Goal: Task Accomplishment & Management: Contribute content

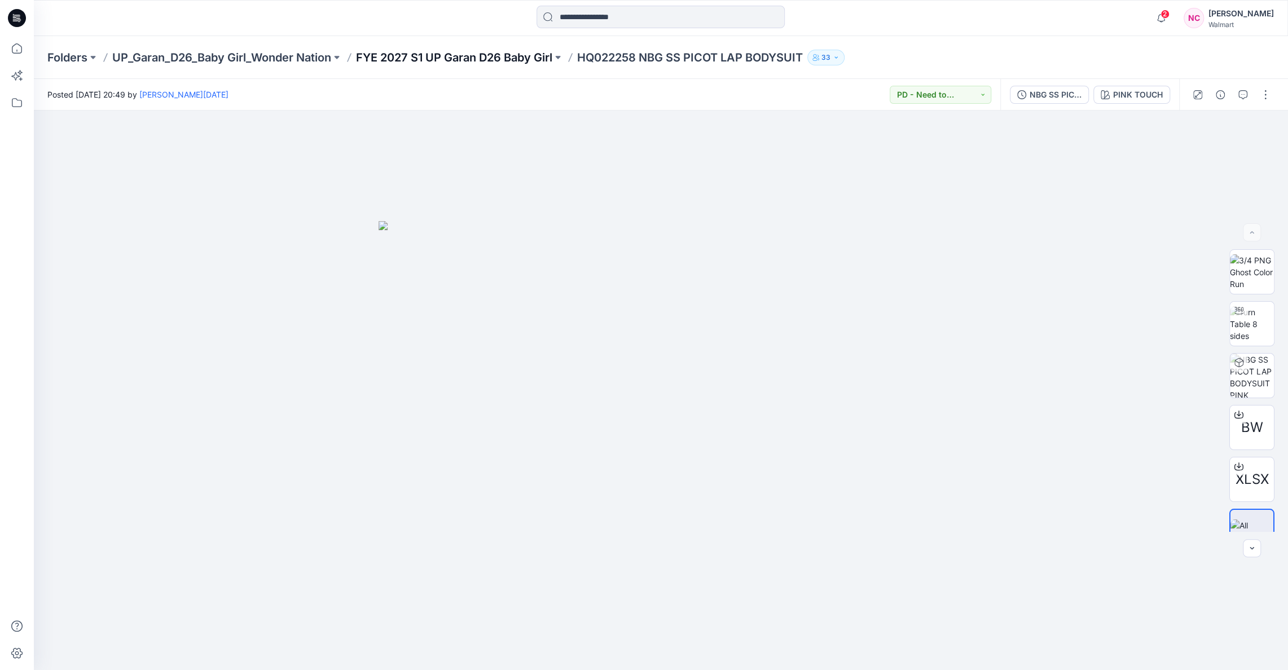
scroll to position [468, 0]
click at [389, 57] on p "FYE 2027 S1 UP Garan D26 Baby Girl" at bounding box center [454, 58] width 196 height 16
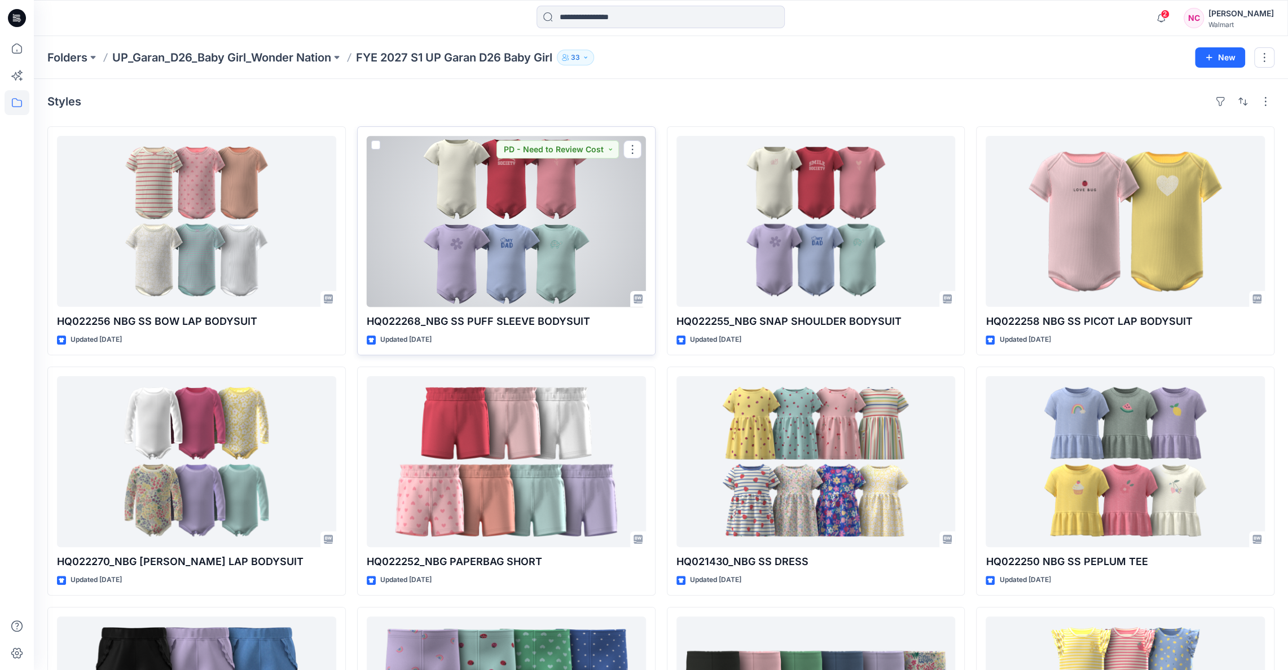
click at [514, 195] on div at bounding box center [506, 221] width 279 height 171
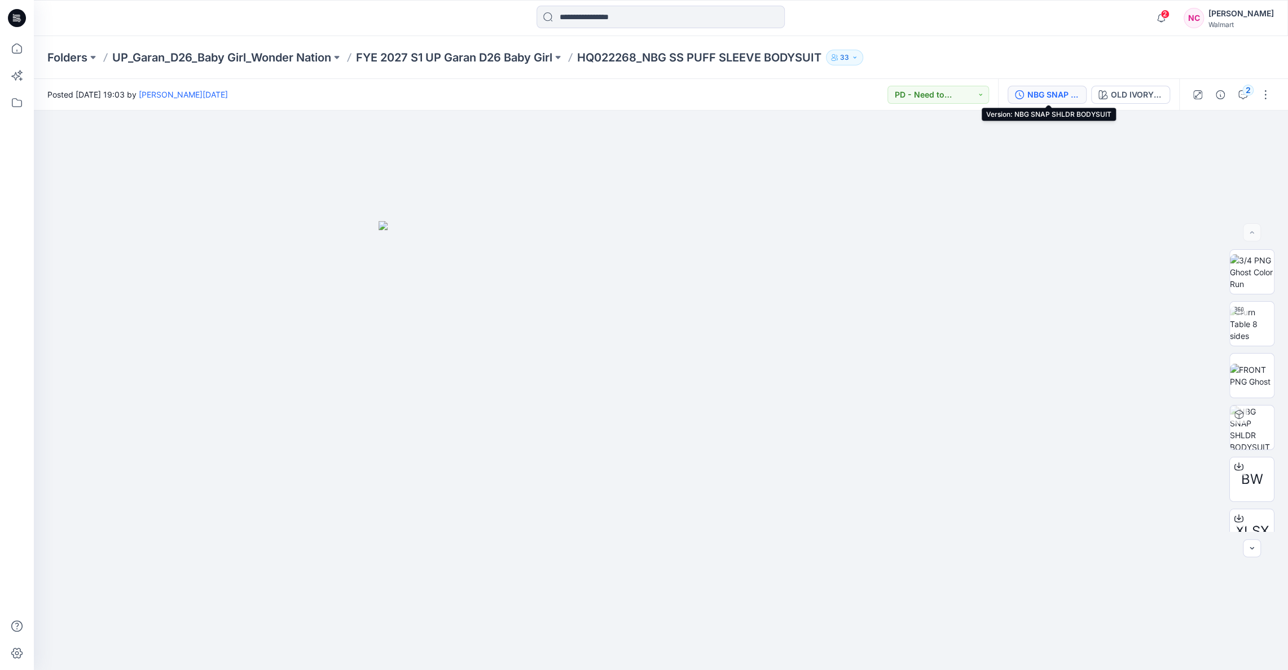
click at [1055, 94] on div "NBG SNAP SHLDR BODYSUIT" at bounding box center [1054, 95] width 52 height 12
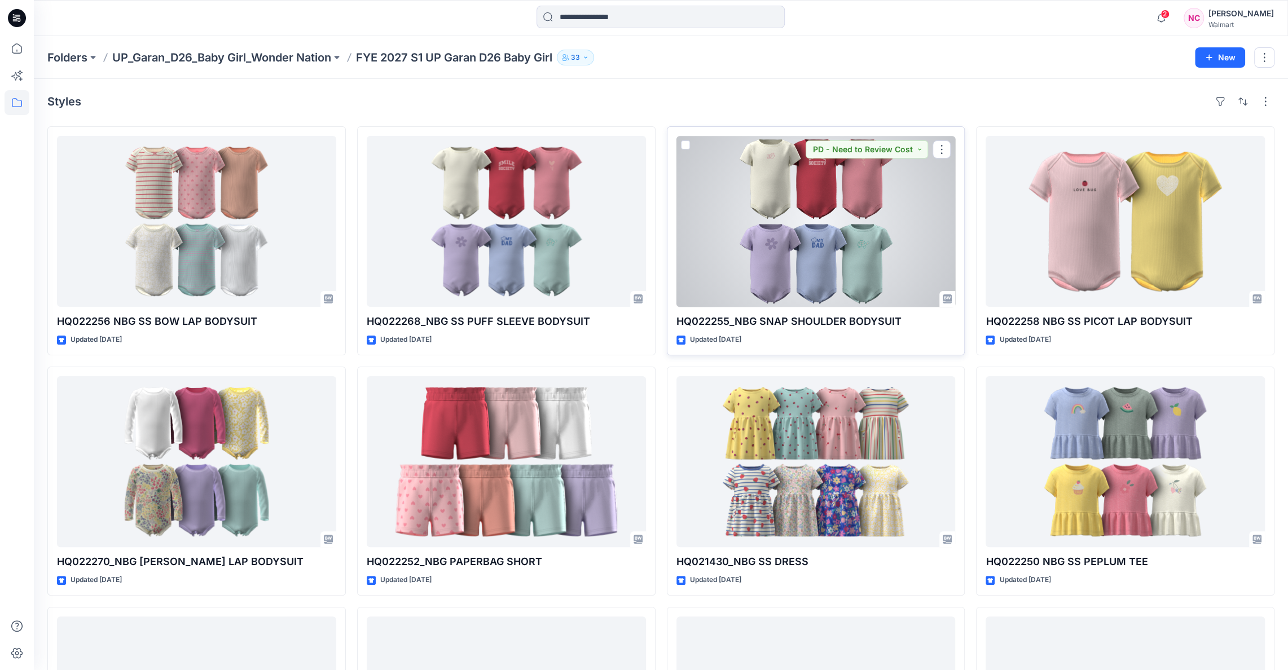
click at [757, 219] on div at bounding box center [816, 221] width 279 height 171
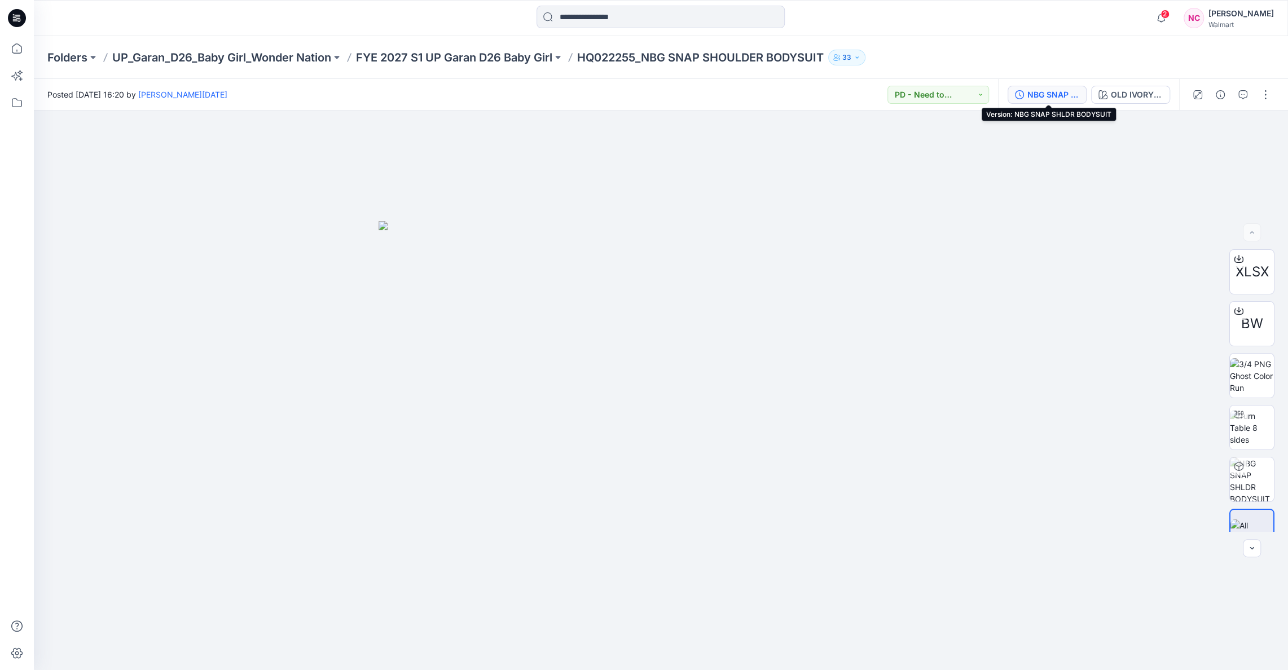
click at [1044, 91] on div "NBG SNAP SHLDR BODYSUIT" at bounding box center [1054, 95] width 52 height 12
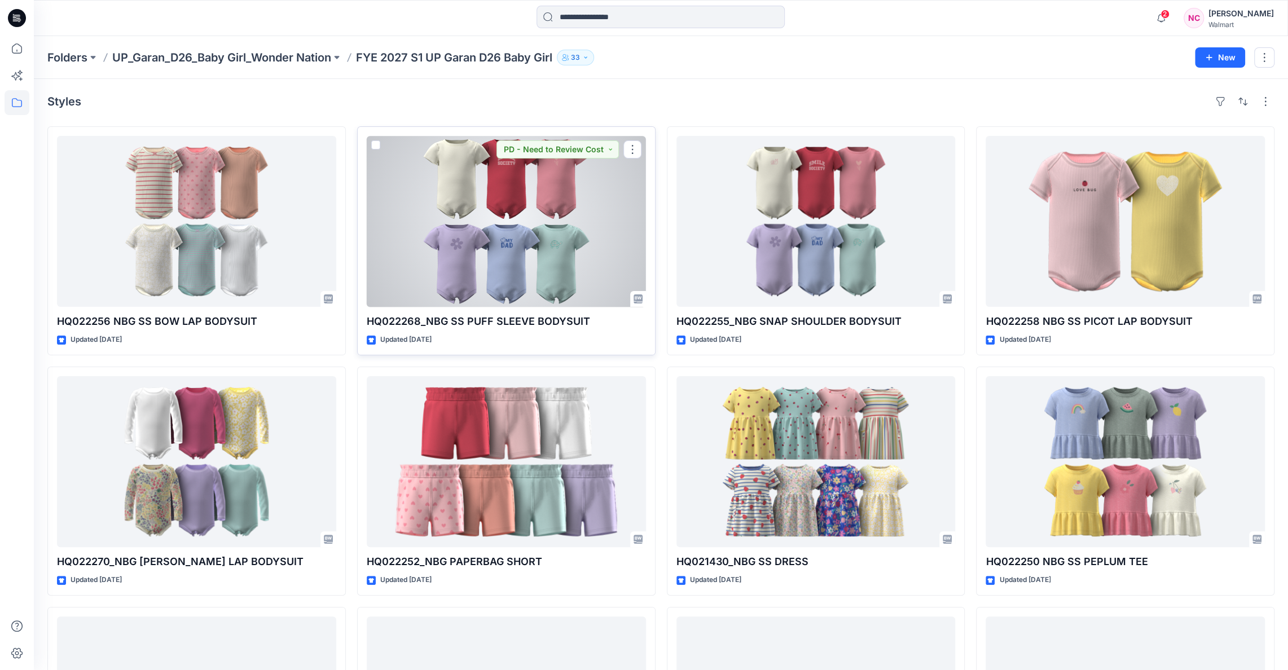
click at [522, 208] on div at bounding box center [506, 221] width 279 height 171
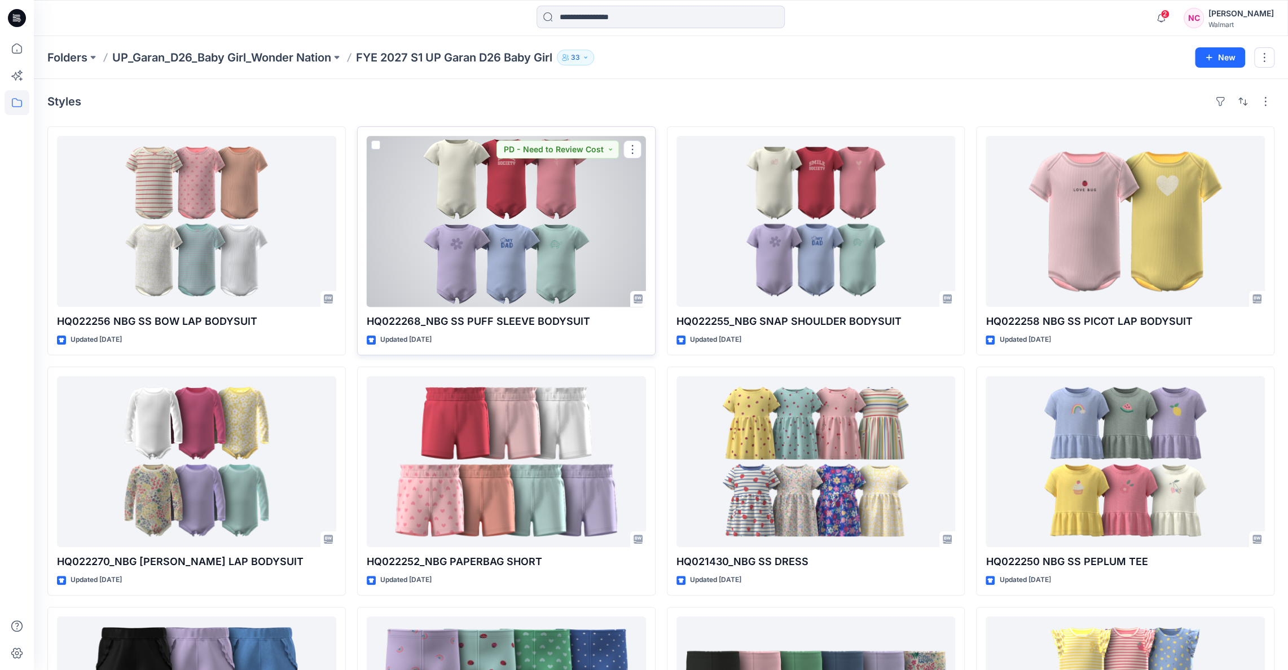
click at [550, 292] on div at bounding box center [506, 221] width 279 height 171
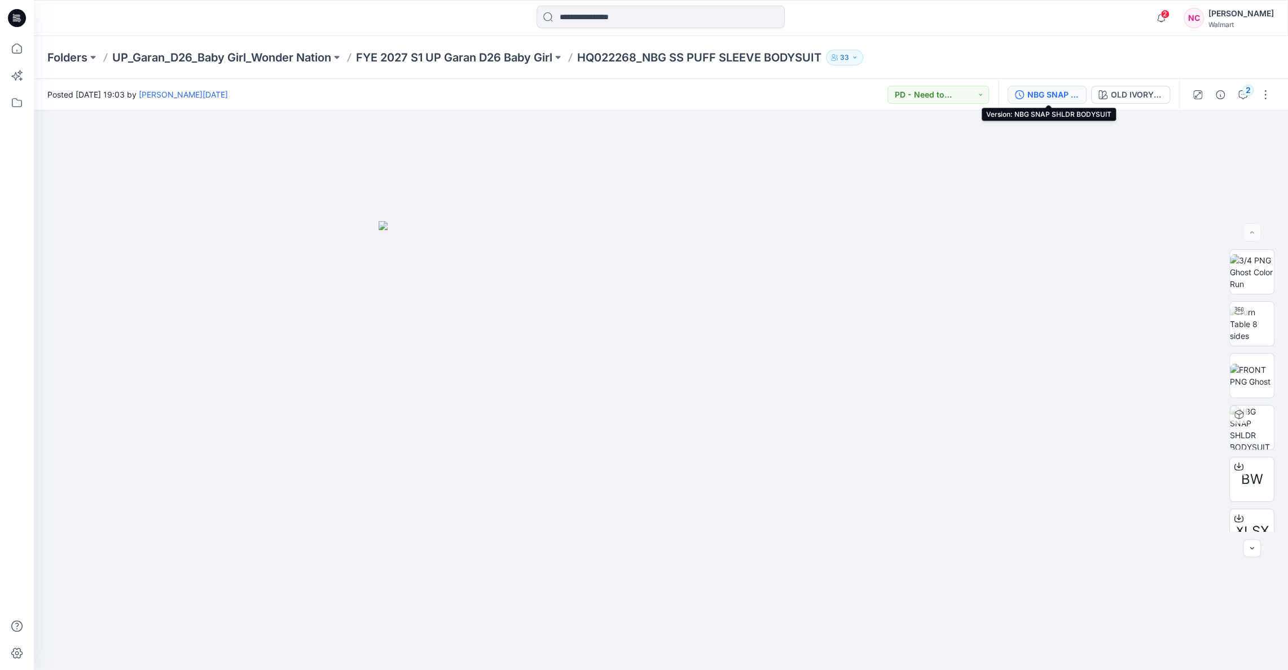
click at [1052, 93] on div "NBG SNAP SHLDR BODYSUIT" at bounding box center [1054, 95] width 52 height 12
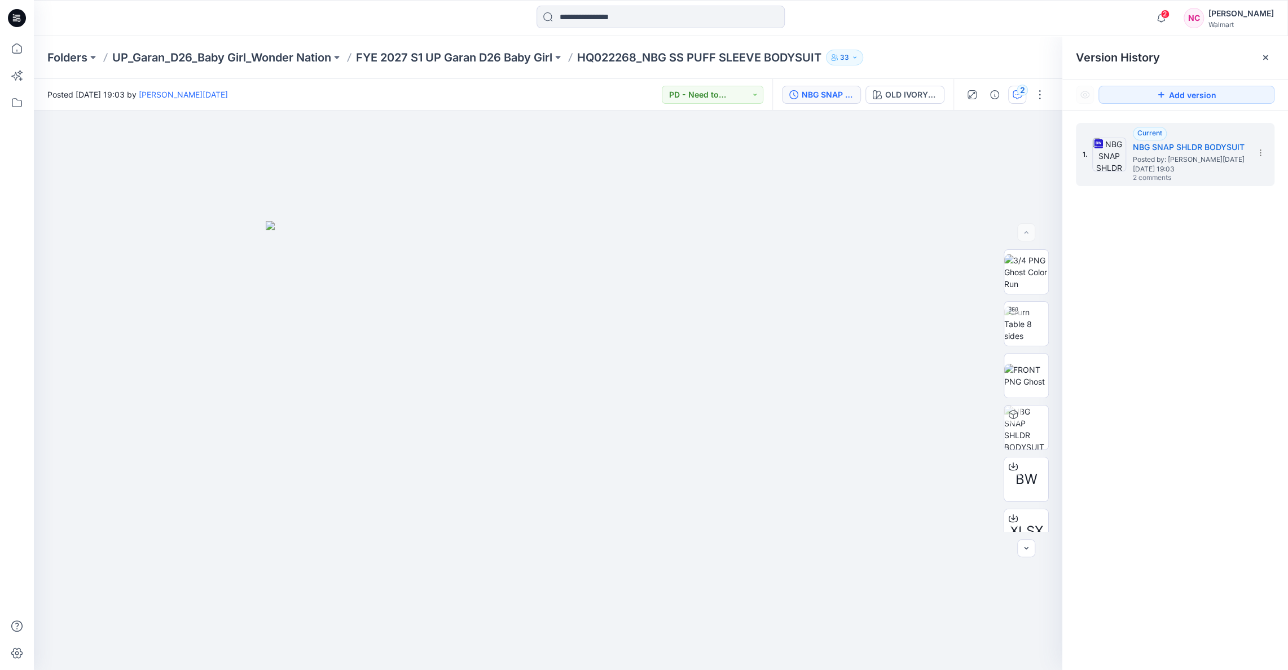
click at [1018, 95] on icon "button" at bounding box center [1017, 94] width 9 height 9
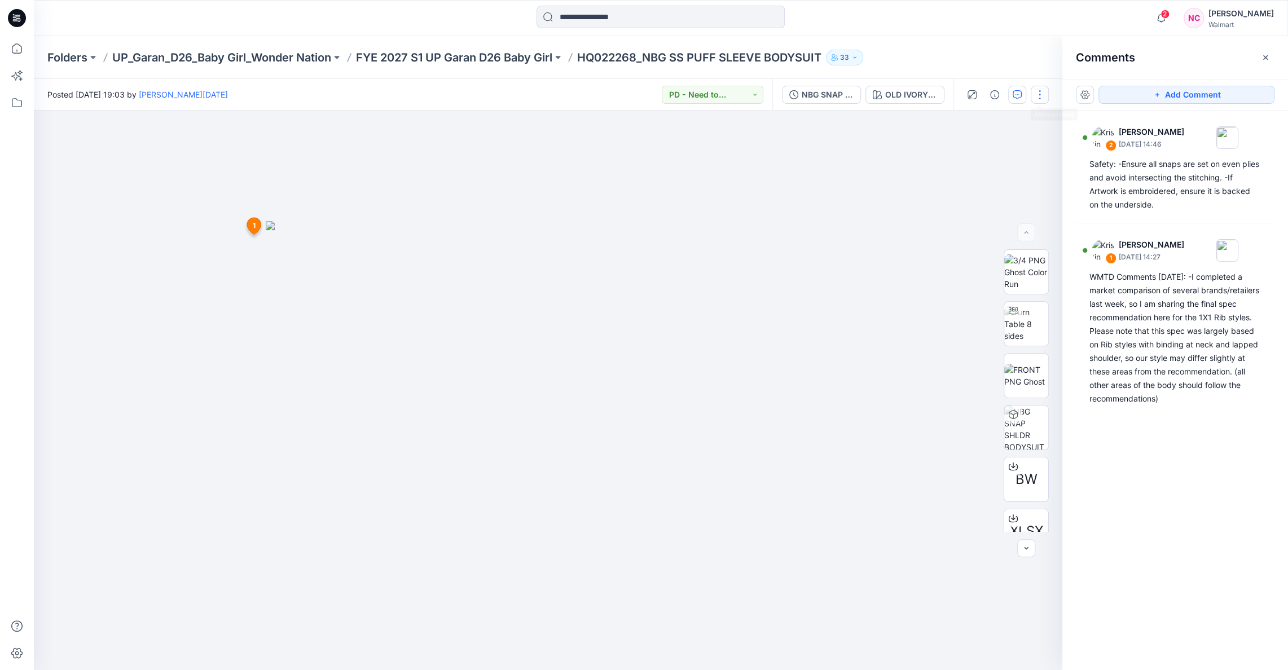
click at [1040, 99] on button "button" at bounding box center [1040, 95] width 18 height 18
click at [969, 174] on p "Edit" at bounding box center [968, 178] width 14 height 12
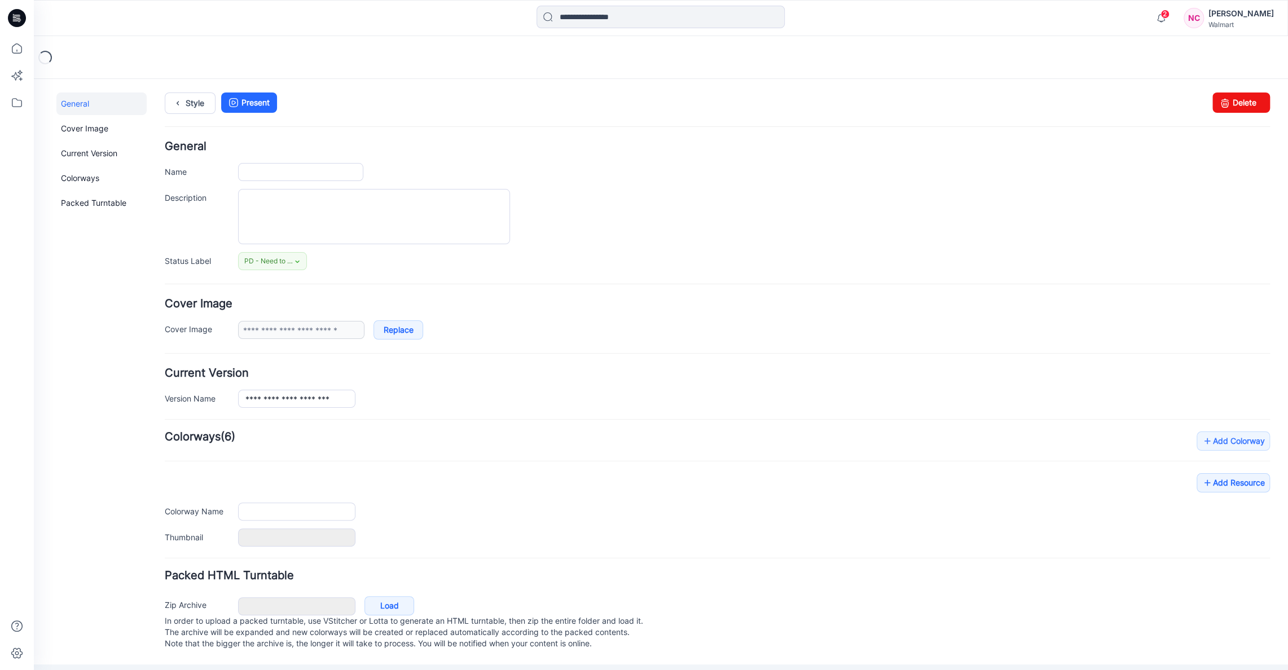
type input "**********"
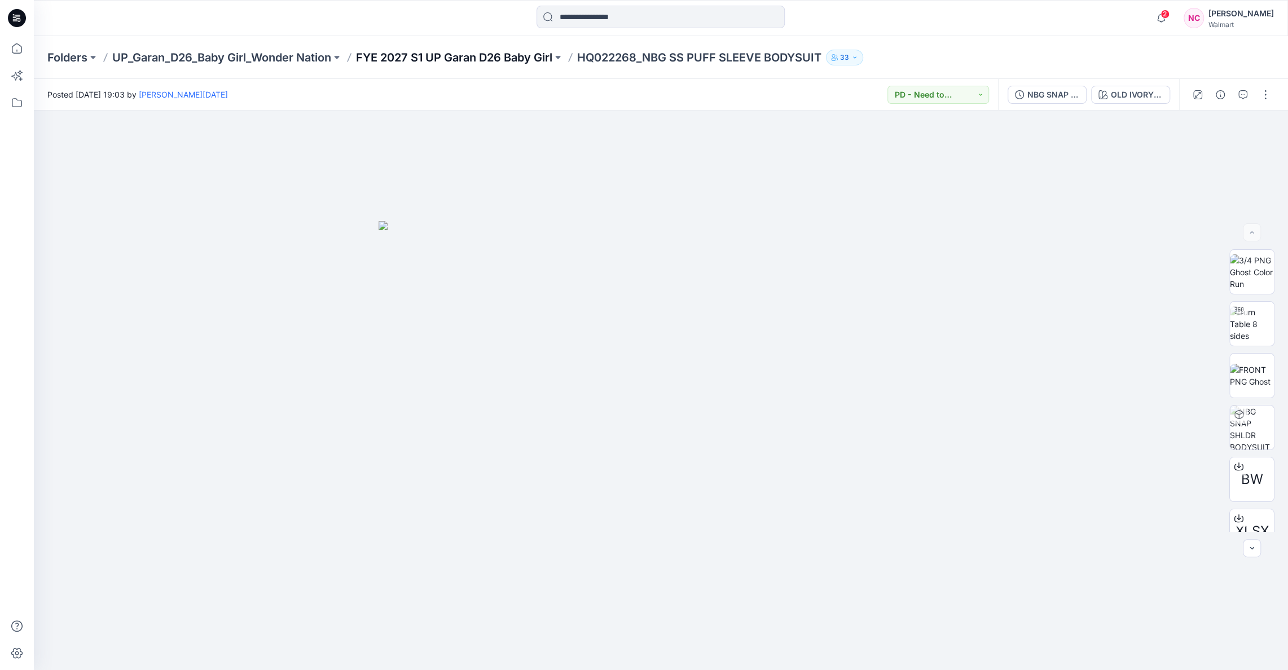
click at [500, 56] on p "FYE 2027 S1 UP Garan D26 Baby Girl" at bounding box center [454, 58] width 196 height 16
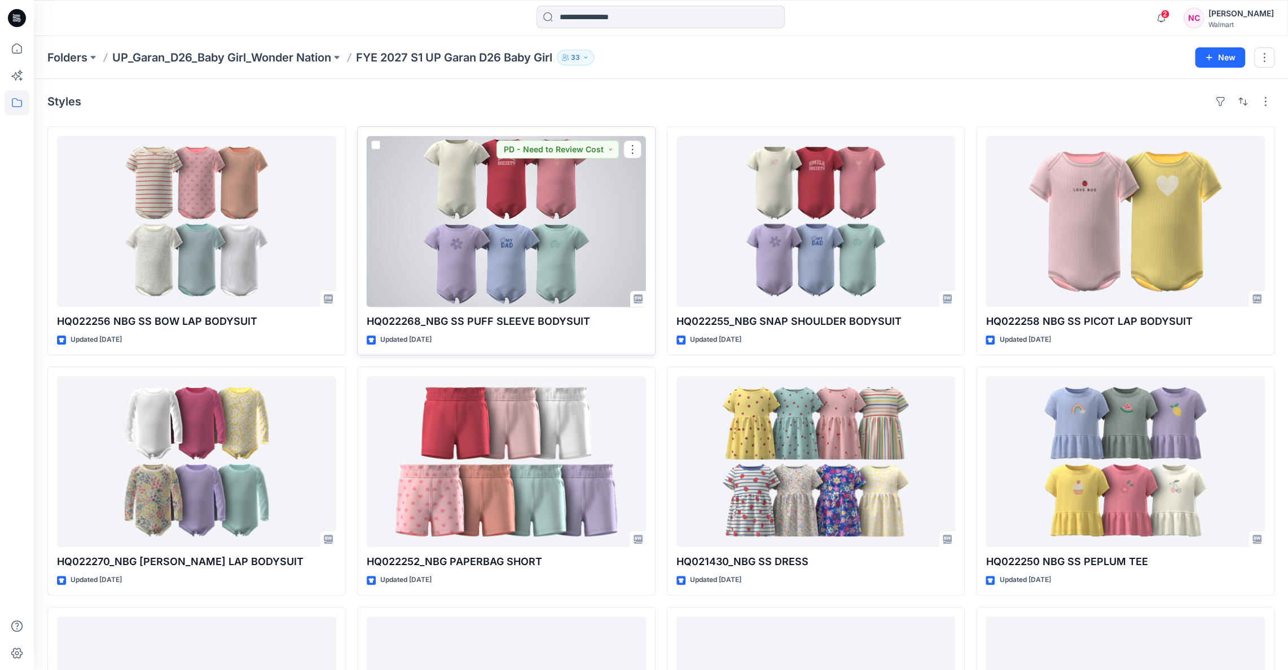
click at [546, 195] on div at bounding box center [506, 221] width 279 height 171
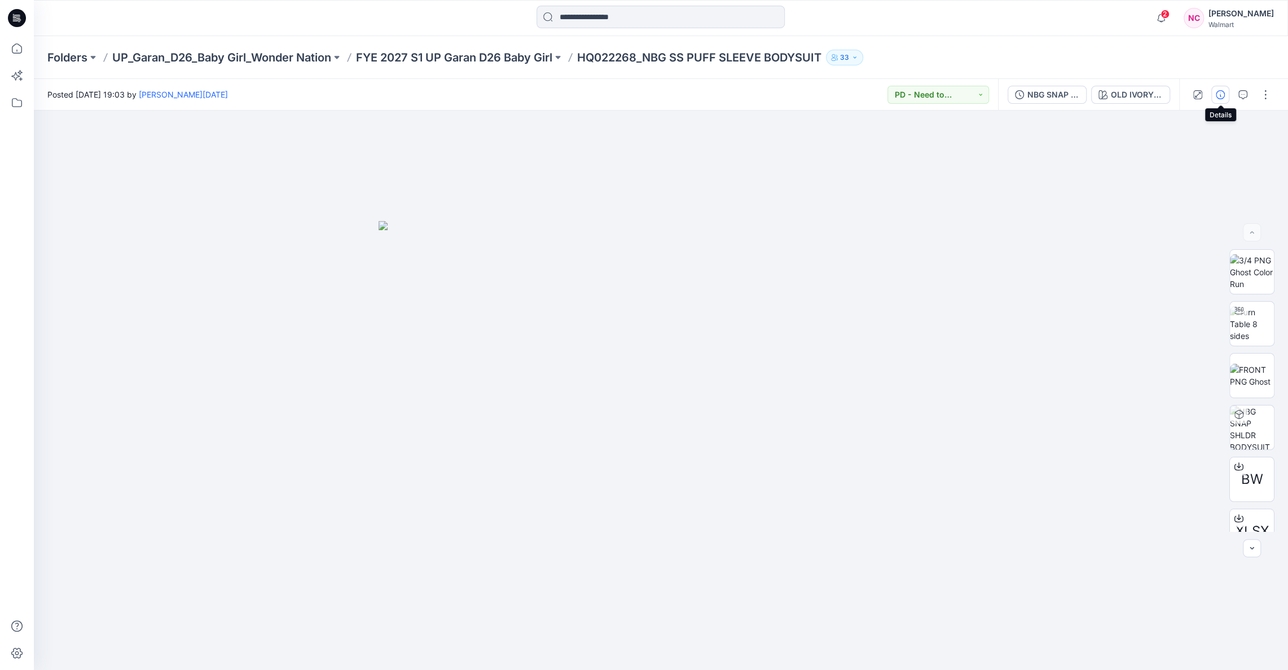
click at [1219, 96] on icon "button" at bounding box center [1220, 94] width 9 height 9
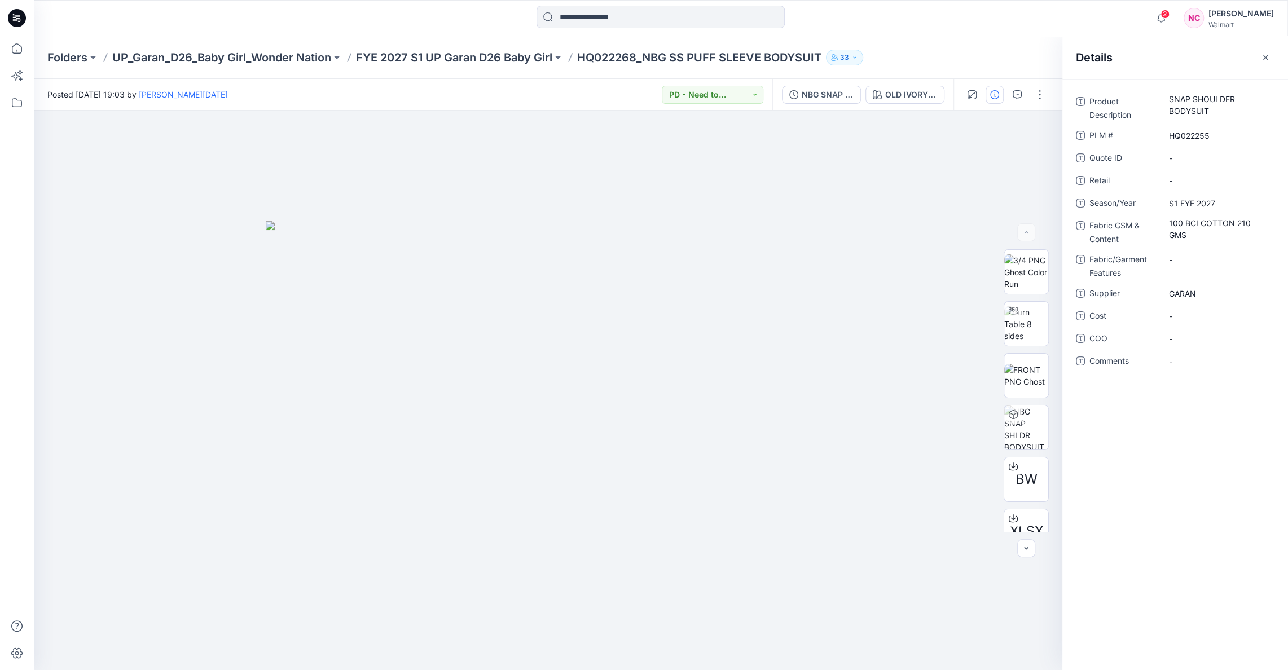
click at [1017, 55] on div "Folders UP_Garan_D26_Baby Girl_Wonder Nation FYE 2027 S1 UP Garan D26 Baby Girl…" at bounding box center [616, 58] width 1139 height 16
click at [834, 96] on div "NBG SNAP SHLDR BODYSUIT" at bounding box center [828, 95] width 52 height 12
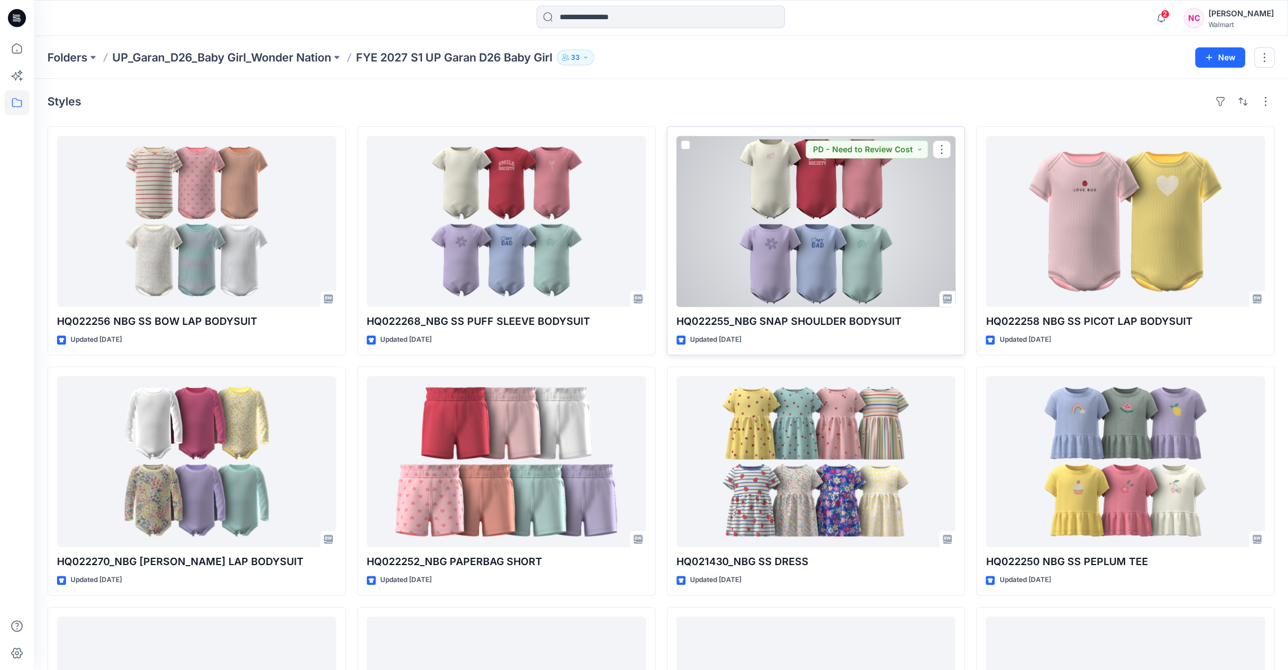
click at [750, 245] on div at bounding box center [816, 221] width 279 height 171
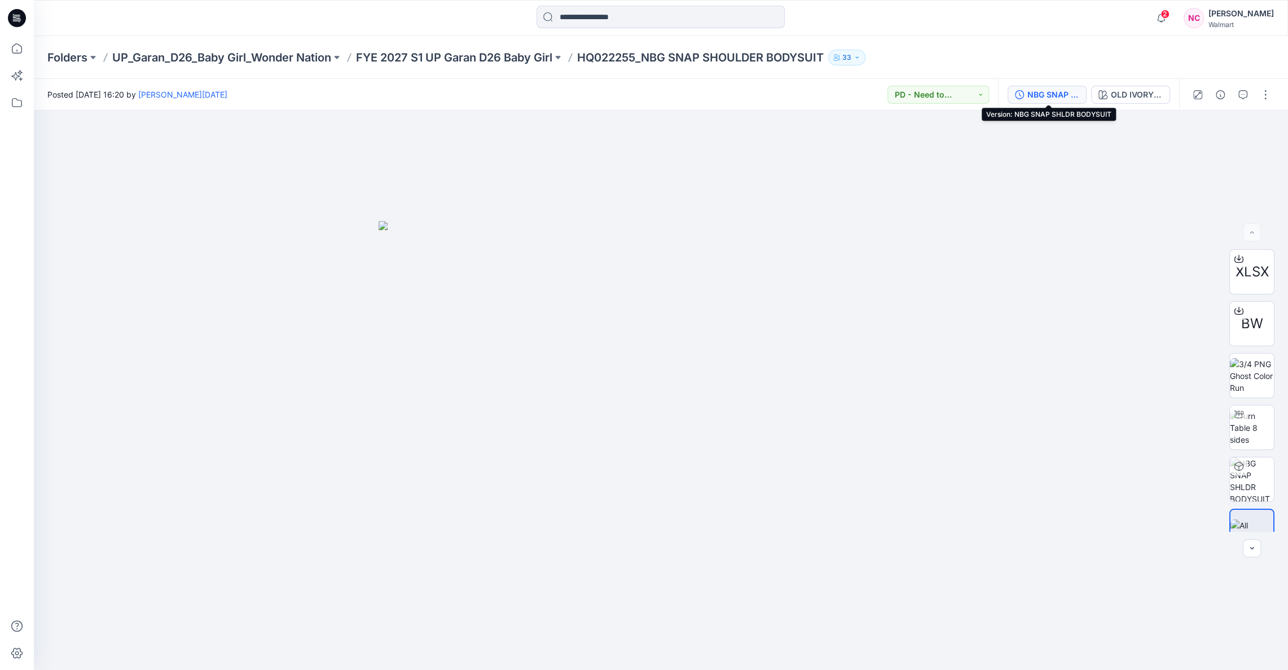
click at [1046, 93] on div "NBG SNAP SHLDR BODYSUIT" at bounding box center [1054, 95] width 52 height 12
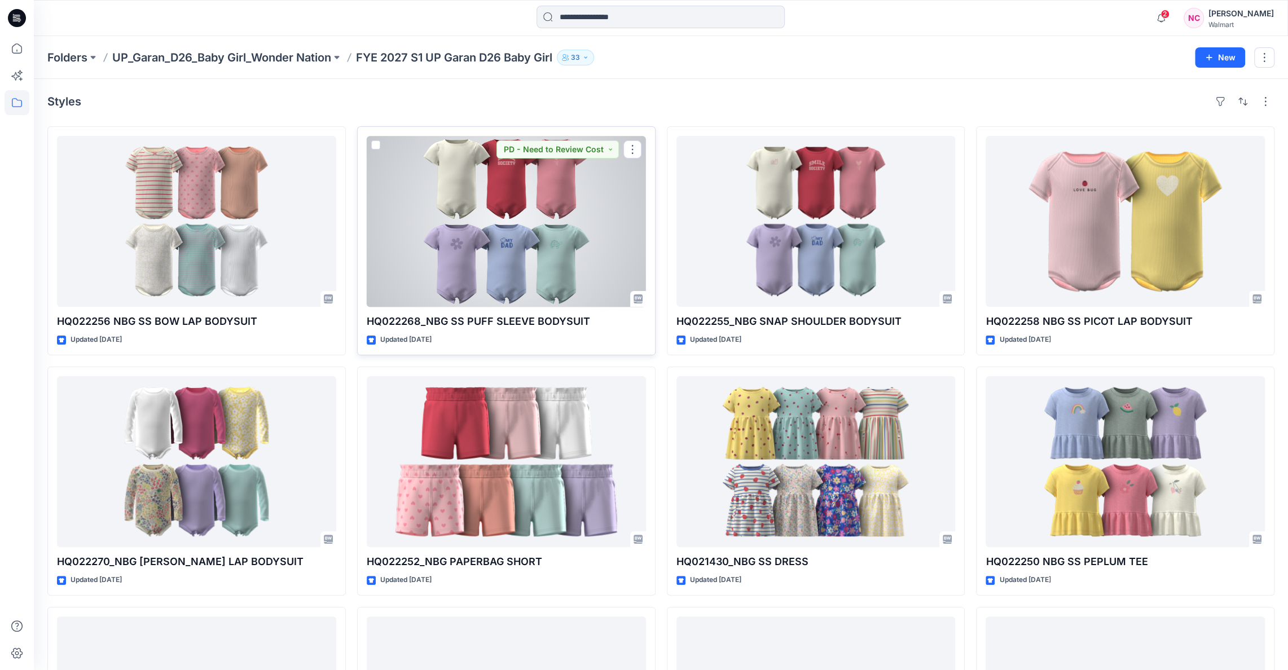
click at [489, 232] on div at bounding box center [506, 221] width 279 height 171
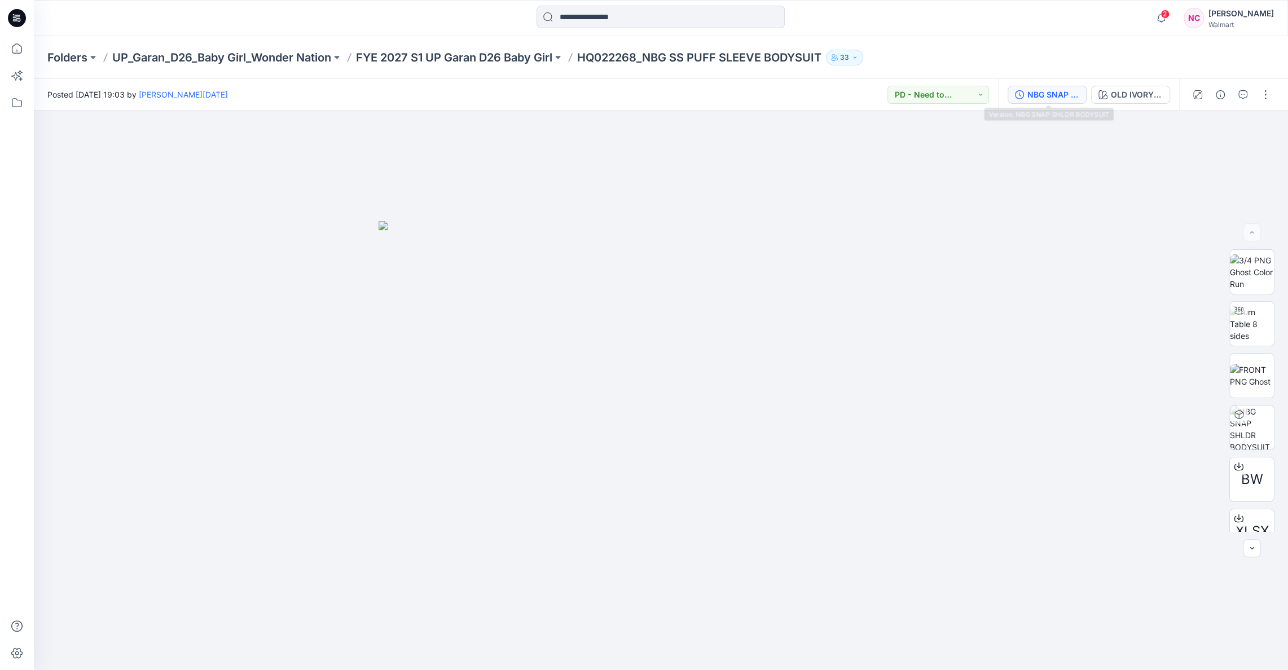
click at [1064, 97] on div "NBG SNAP SHLDR BODYSUIT" at bounding box center [1054, 95] width 52 height 12
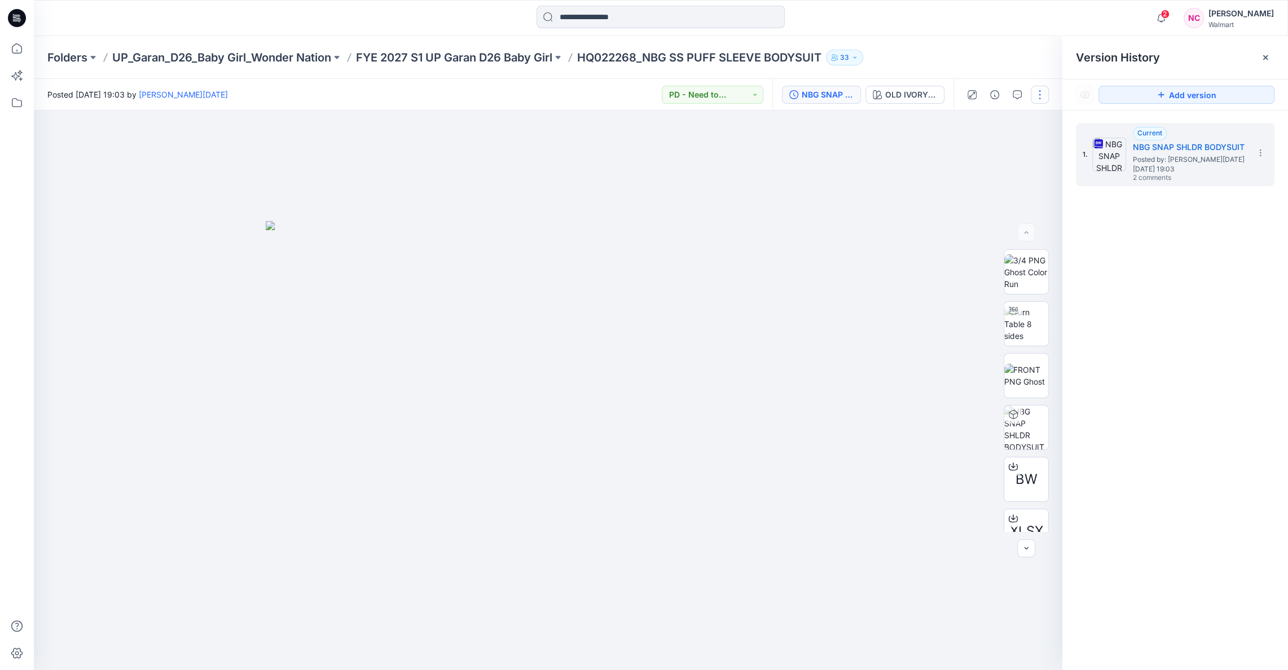
click at [1032, 90] on button "button" at bounding box center [1040, 95] width 18 height 18
click at [966, 173] on p "Edit" at bounding box center [968, 178] width 14 height 12
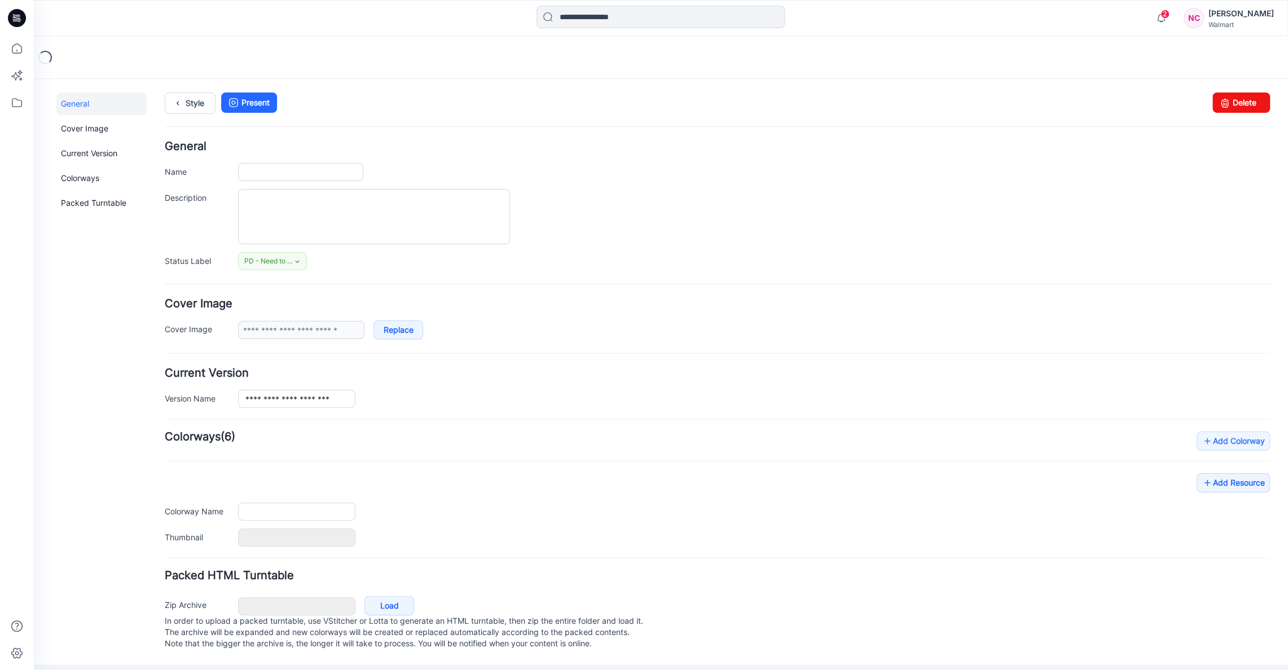
type input "**********"
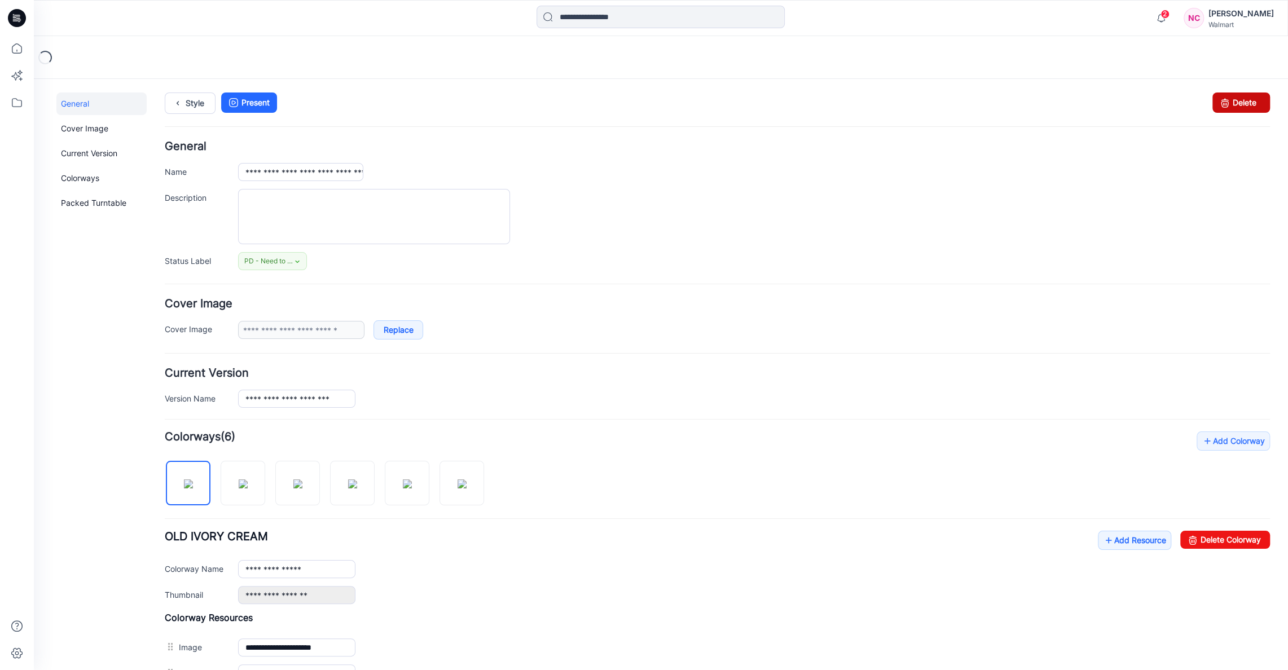
click at [1255, 99] on link "Delete" at bounding box center [1242, 103] width 58 height 20
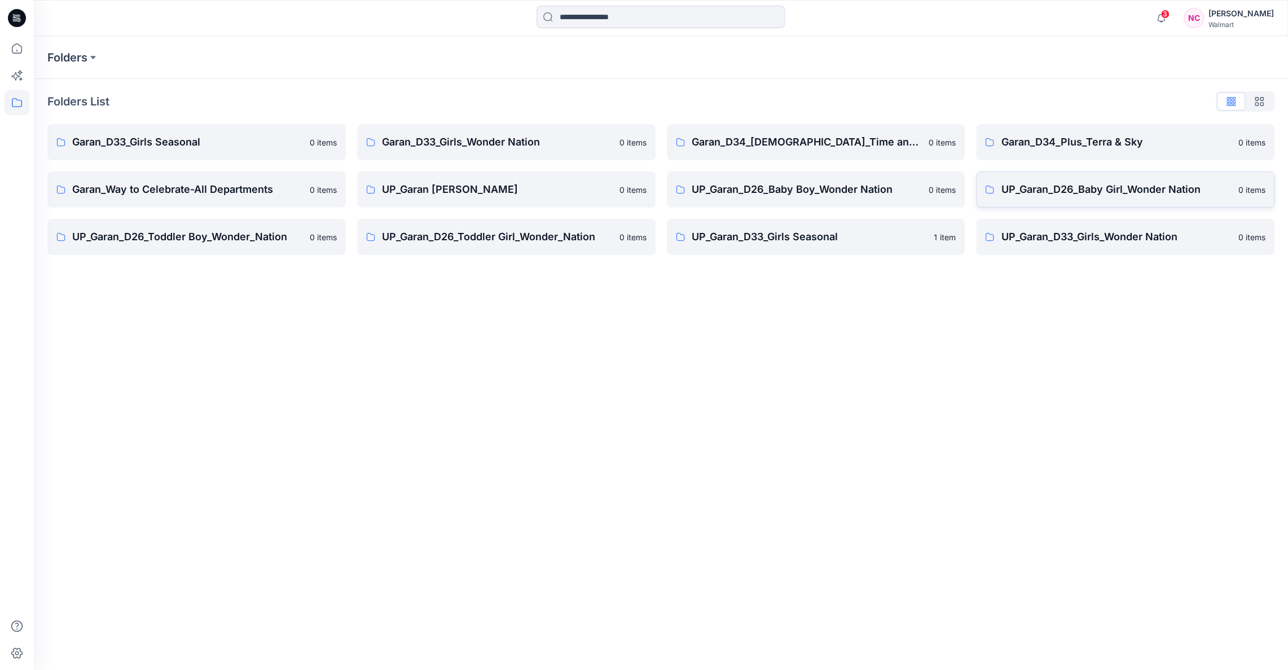
click at [1047, 189] on p "UP_Garan_D26_Baby Girl_Wonder Nation" at bounding box center [1116, 190] width 231 height 16
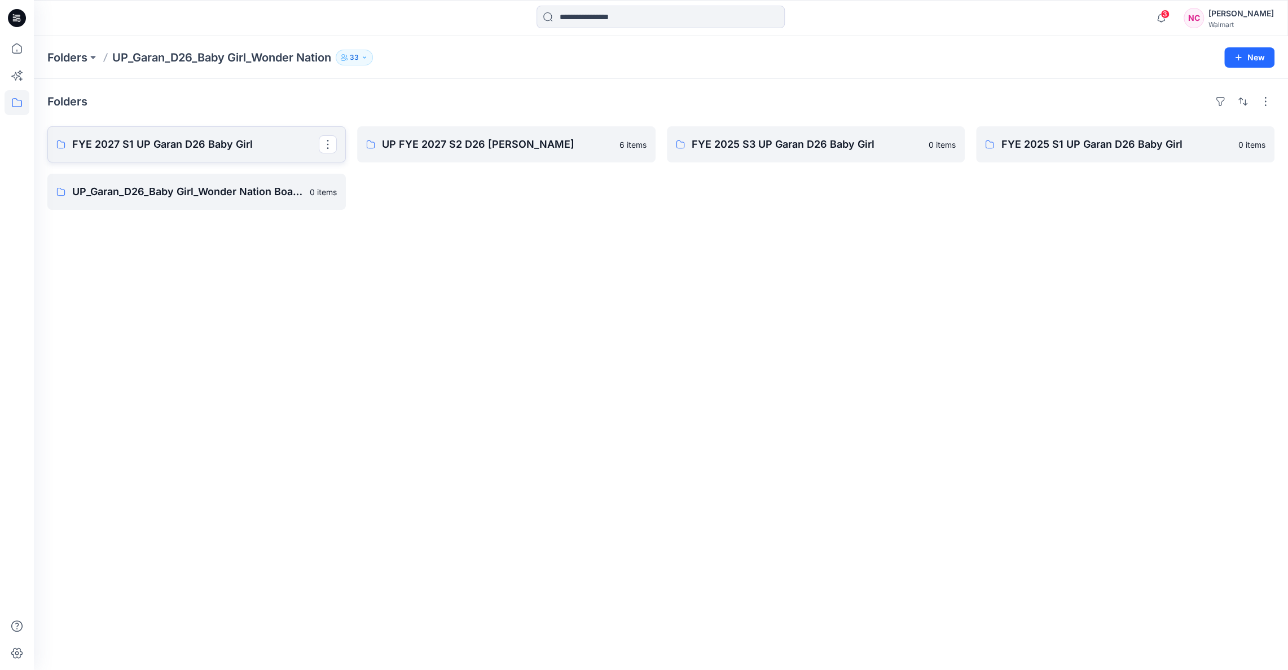
click at [196, 138] on p "FYE 2027 S1 UP Garan D26 Baby Girl" at bounding box center [195, 145] width 247 height 16
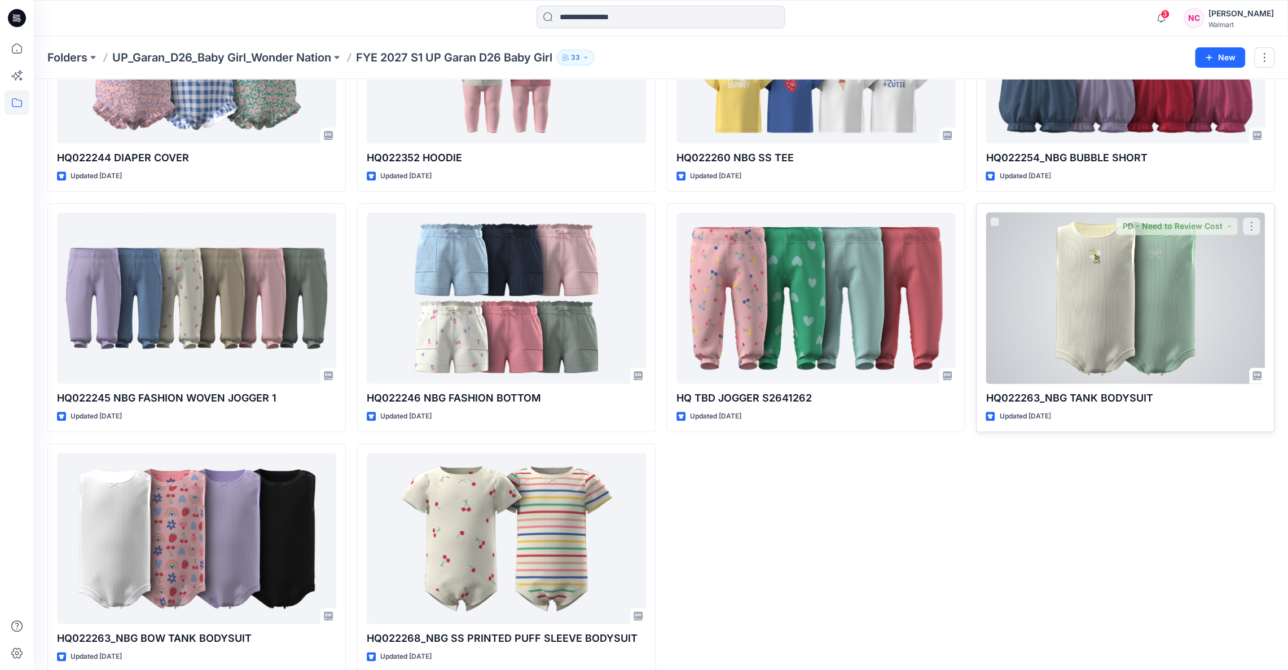
scroll to position [898, 0]
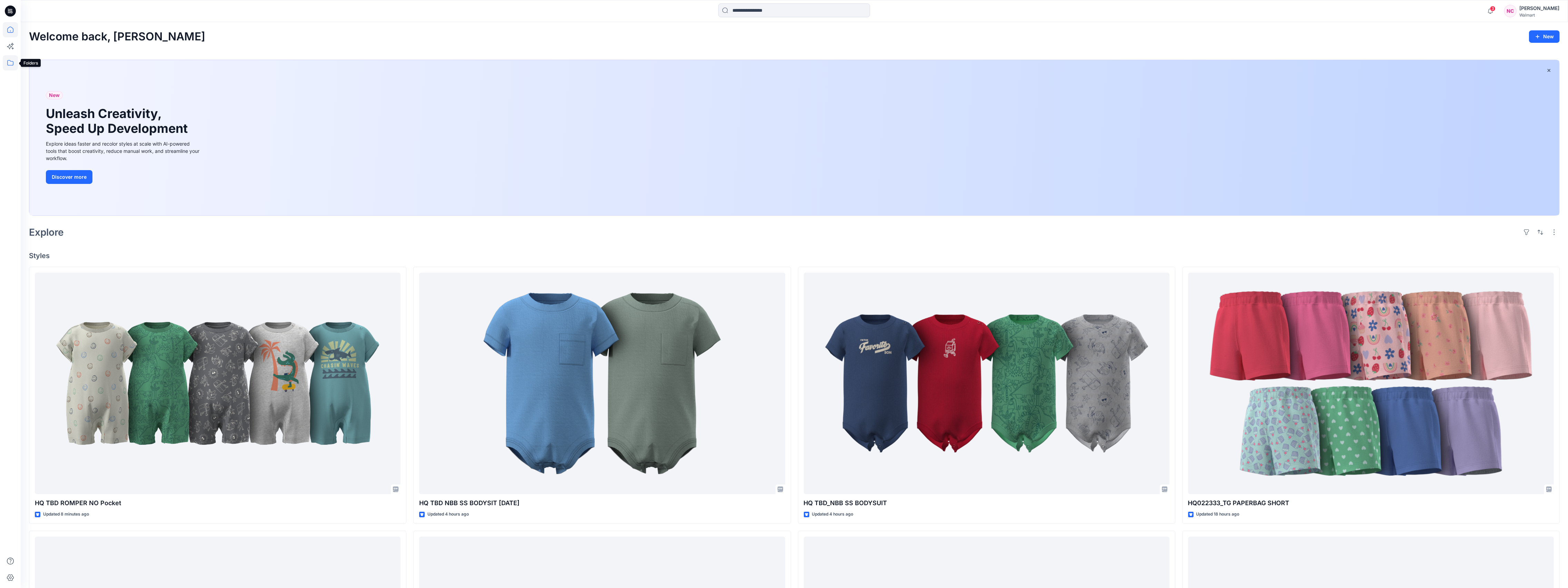
click at [7, 61] on icon at bounding box center [10, 62] width 6 height 6
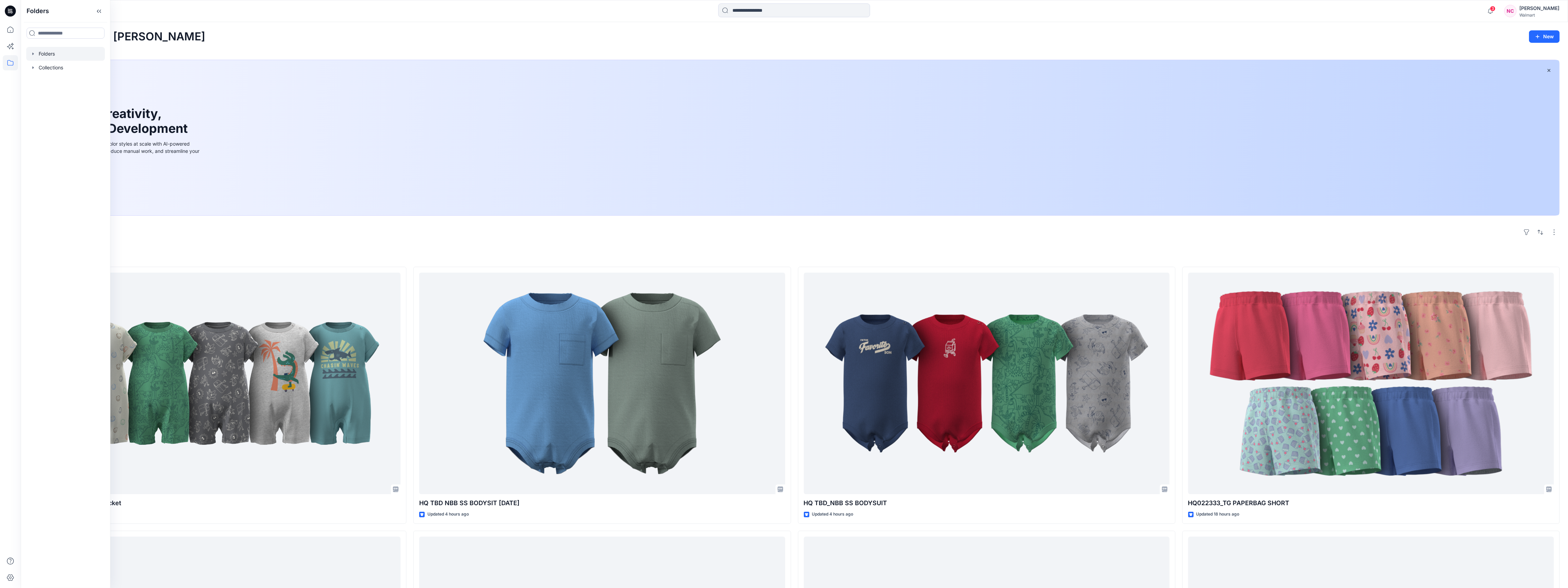
click at [46, 49] on div at bounding box center [65, 54] width 79 height 14
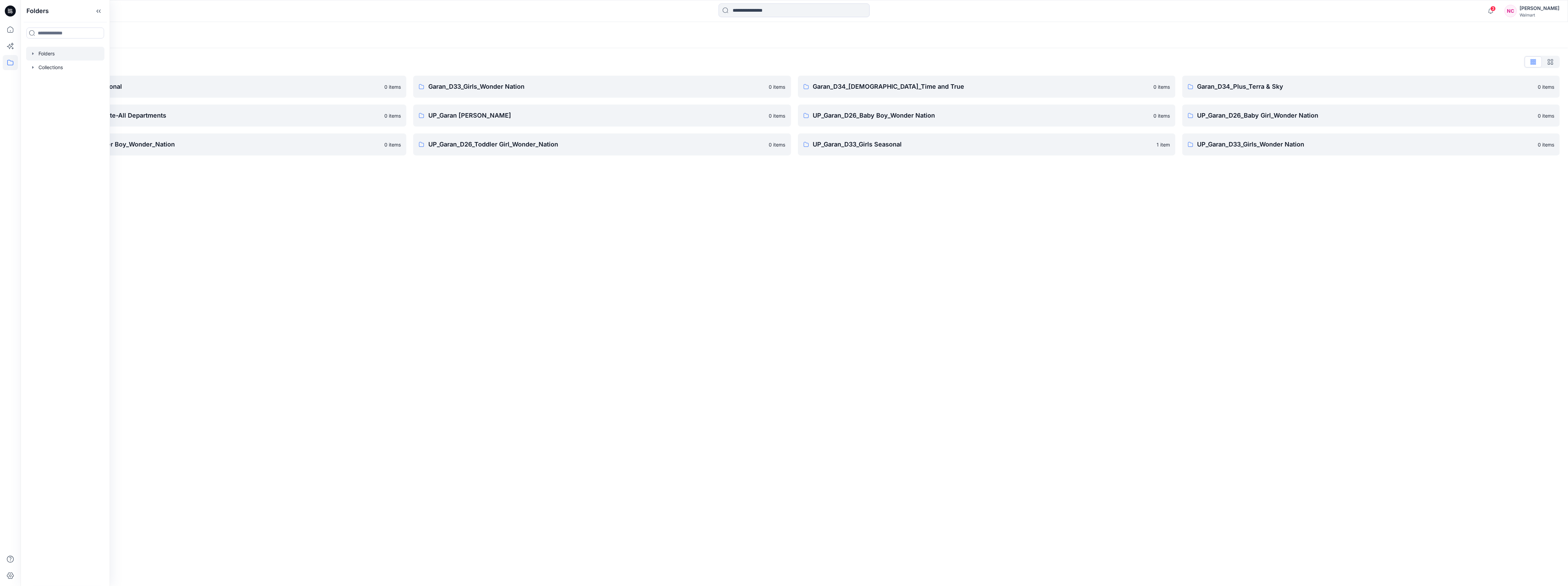
click at [549, 373] on div "Folders Folders List Garan_D33_Girls Seasonal 0 items Garan_Way to Celebrate-Al…" at bounding box center [794, 303] width 1547 height 563
click at [1289, 115] on p "UP_Garan_D26_Baby Girl_Wonder Nation" at bounding box center [1365, 116] width 336 height 10
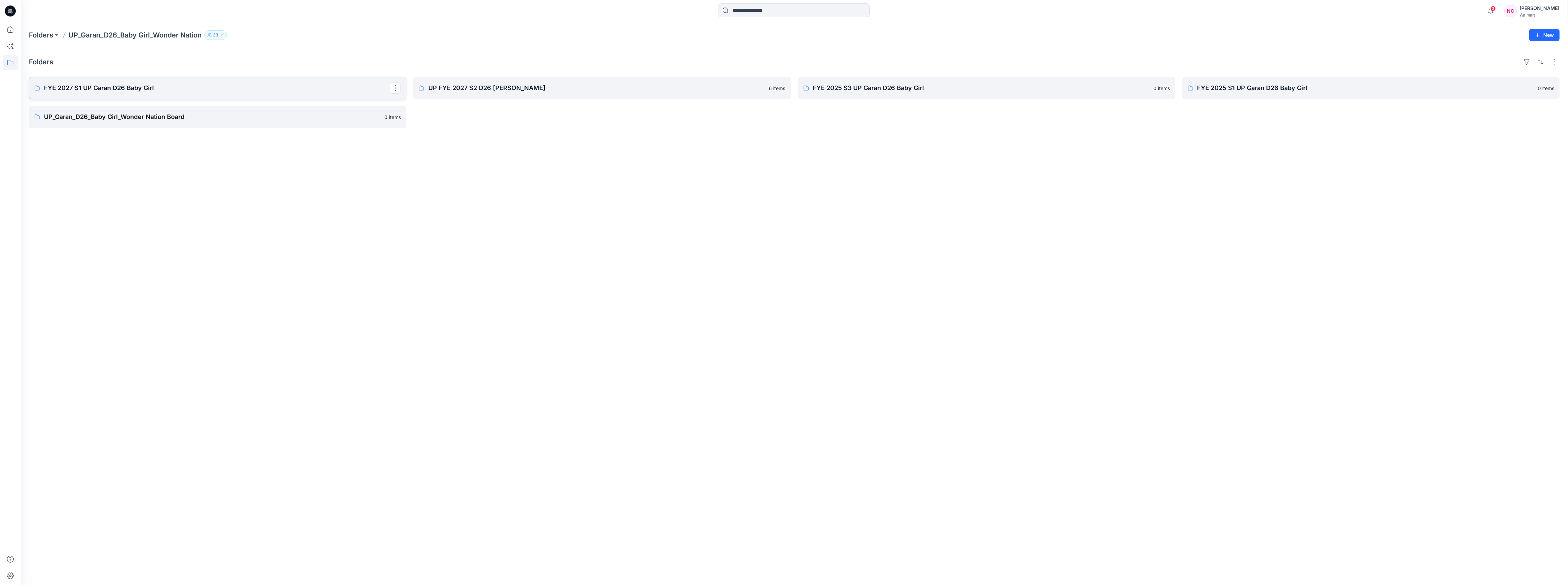
click at [140, 86] on p "FYE 2027 S1 UP Garan D26 Baby Girl" at bounding box center [217, 88] width 346 height 10
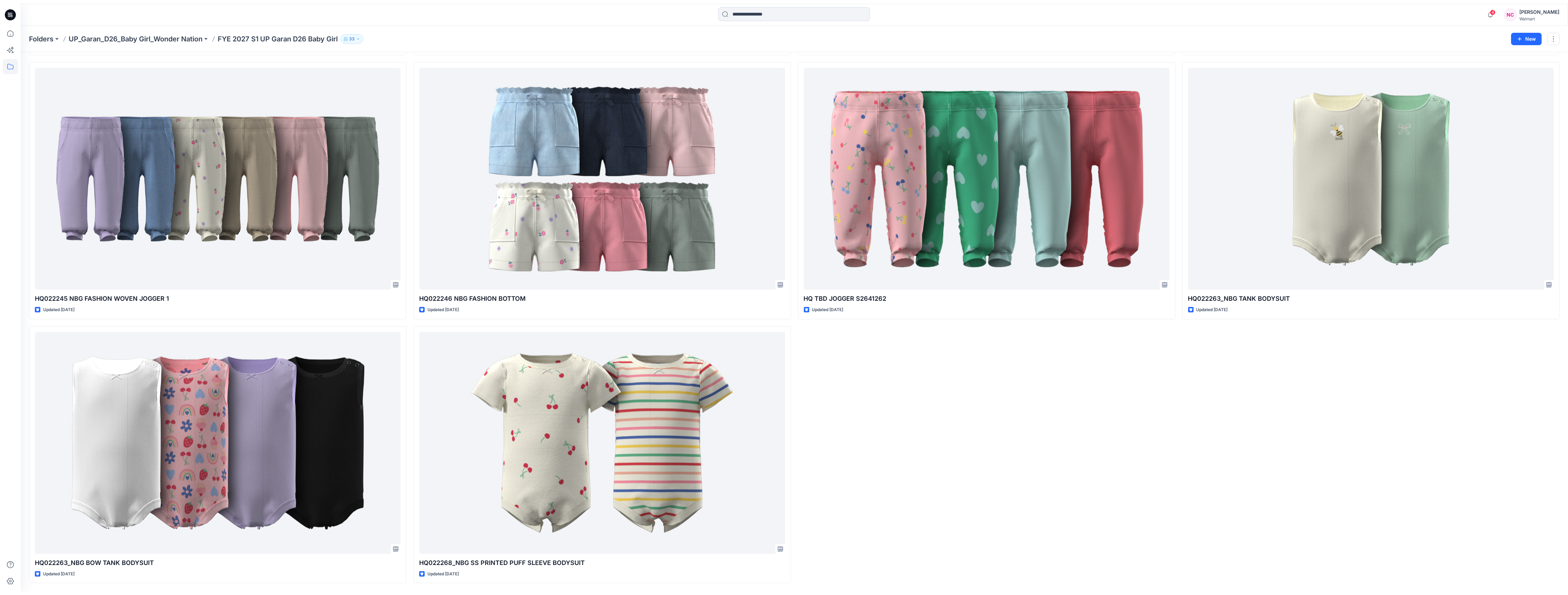
scroll to position [1069, 0]
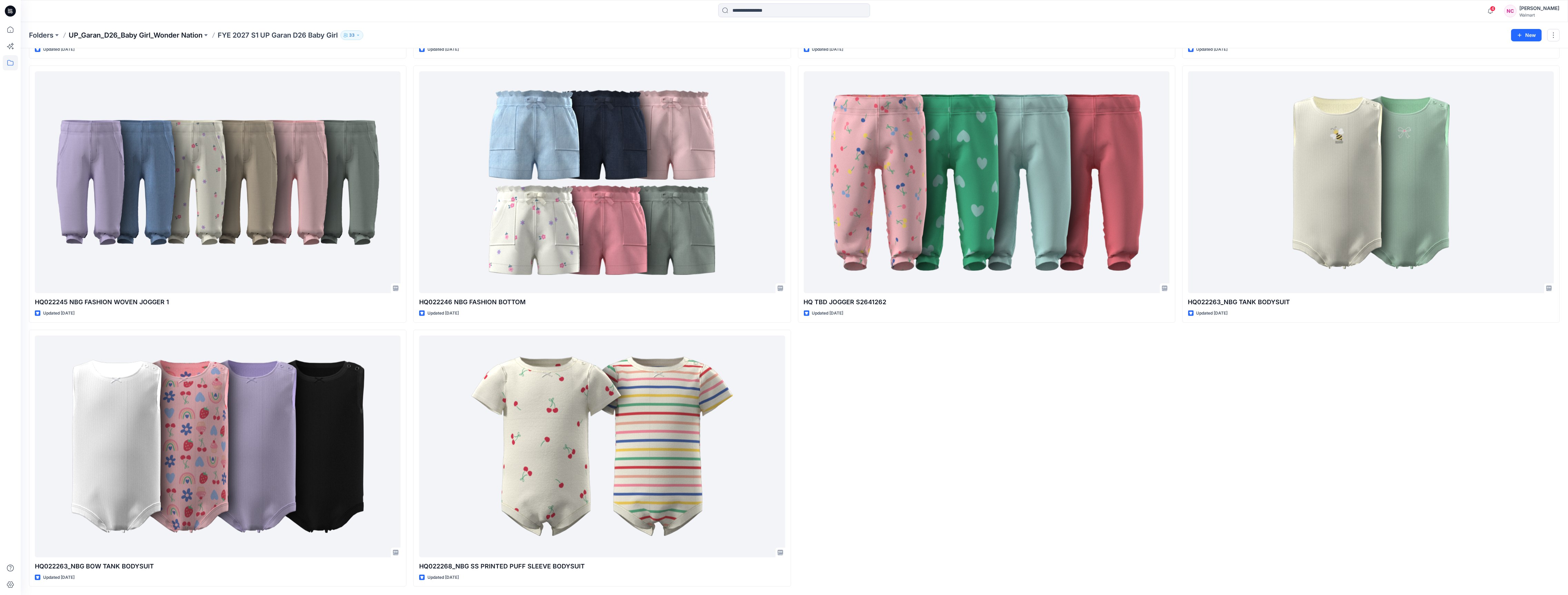
click at [157, 34] on p "UP_Garan_D26_Baby Girl_Wonder Nation" at bounding box center [135, 35] width 134 height 10
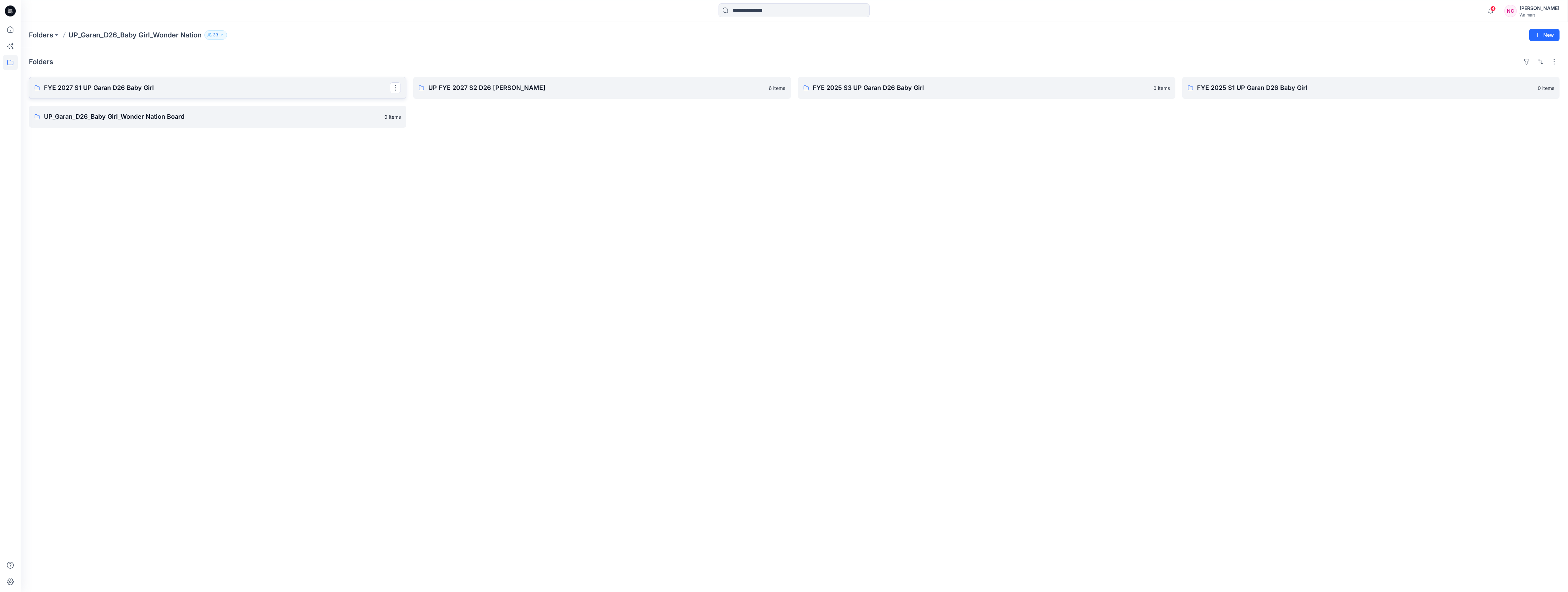
click at [105, 88] on p "FYE 2027 S1 UP Garan D26 Baby Girl" at bounding box center [217, 88] width 346 height 10
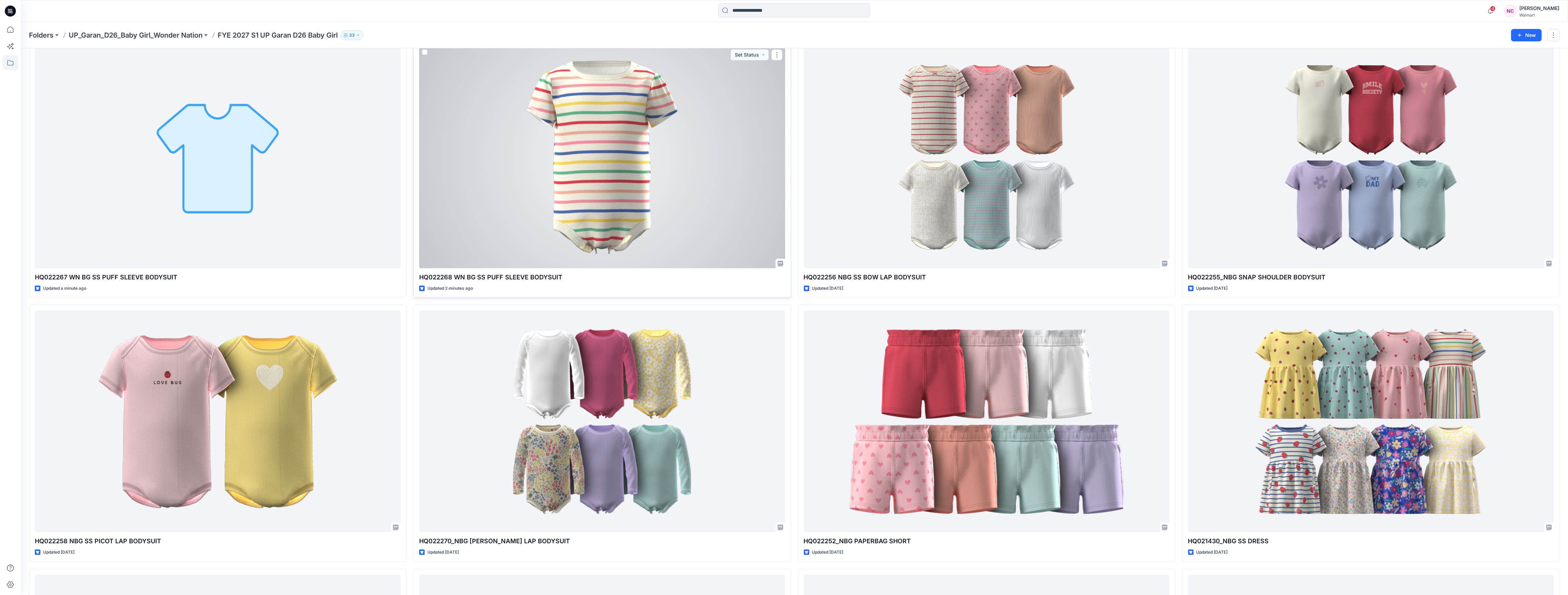
scroll to position [49, 0]
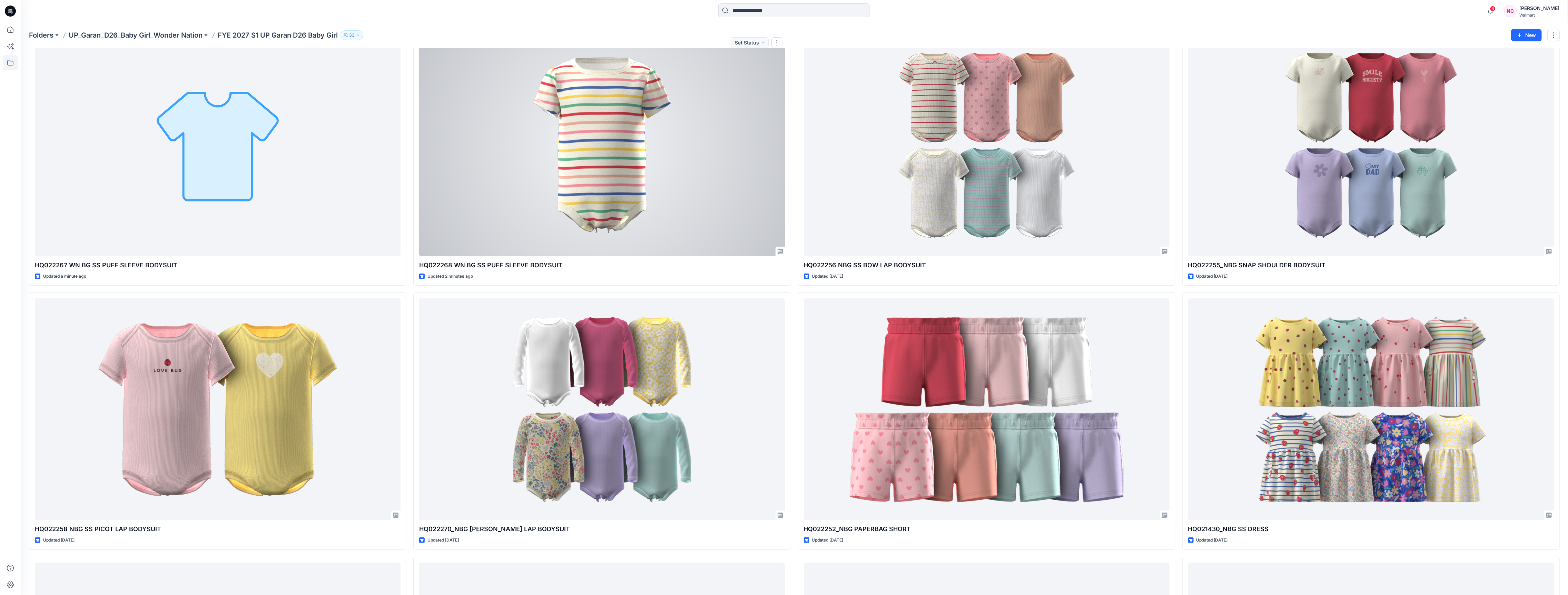
click at [630, 231] on div at bounding box center [602, 145] width 366 height 222
